Goal: Navigation & Orientation: Find specific page/section

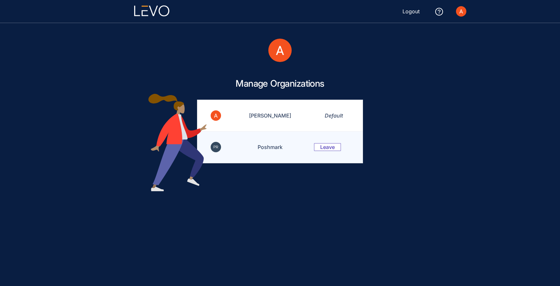
click at [271, 149] on td "Poshmark" at bounding box center [266, 146] width 80 height 31
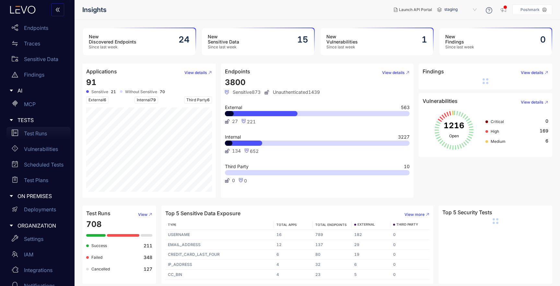
scroll to position [49, 0]
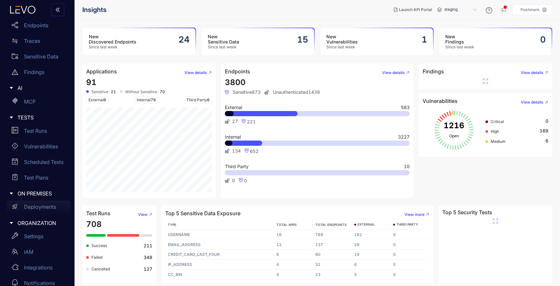
click at [39, 207] on p "Deployments" at bounding box center [40, 207] width 32 height 6
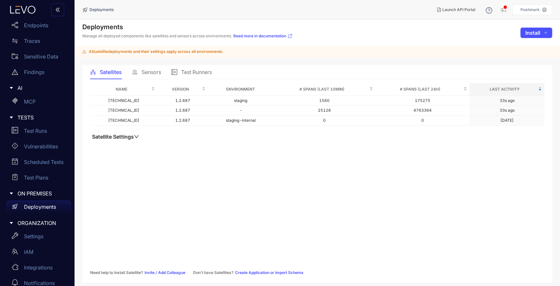
click at [152, 73] on span "Sensors" at bounding box center [151, 72] width 19 height 6
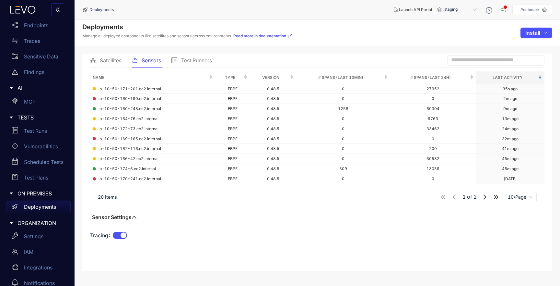
click at [488, 199] on div "1 of 2 10/Page" at bounding box center [489, 197] width 96 height 10
click at [486, 197] on icon "right" at bounding box center [485, 197] width 6 height 6
